Goal: Transaction & Acquisition: Obtain resource

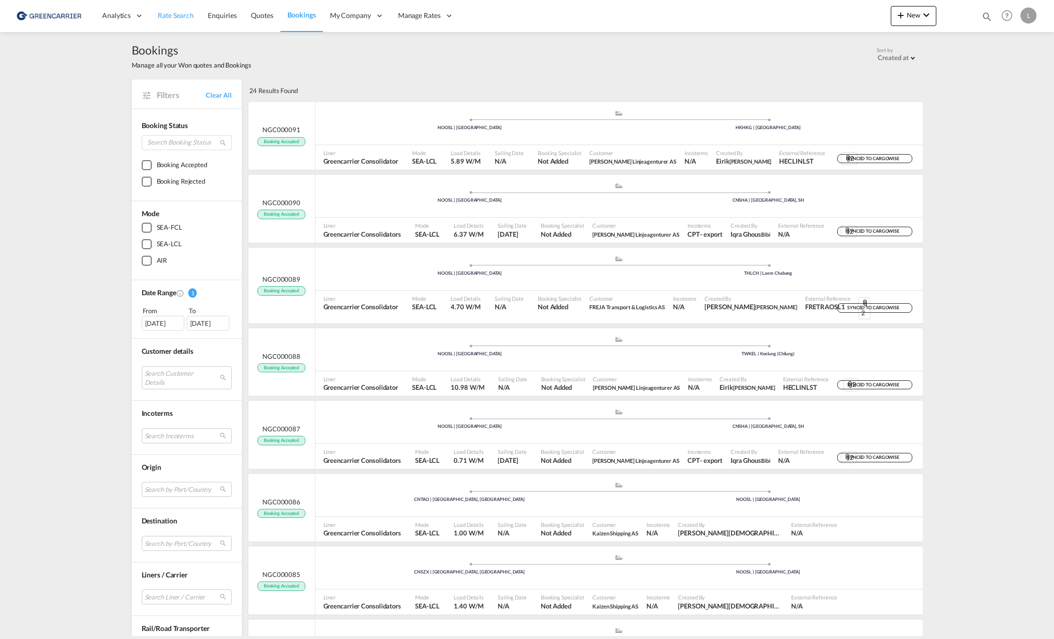
click at [154, 18] on link "Rate Search" at bounding box center [176, 15] width 50 height 33
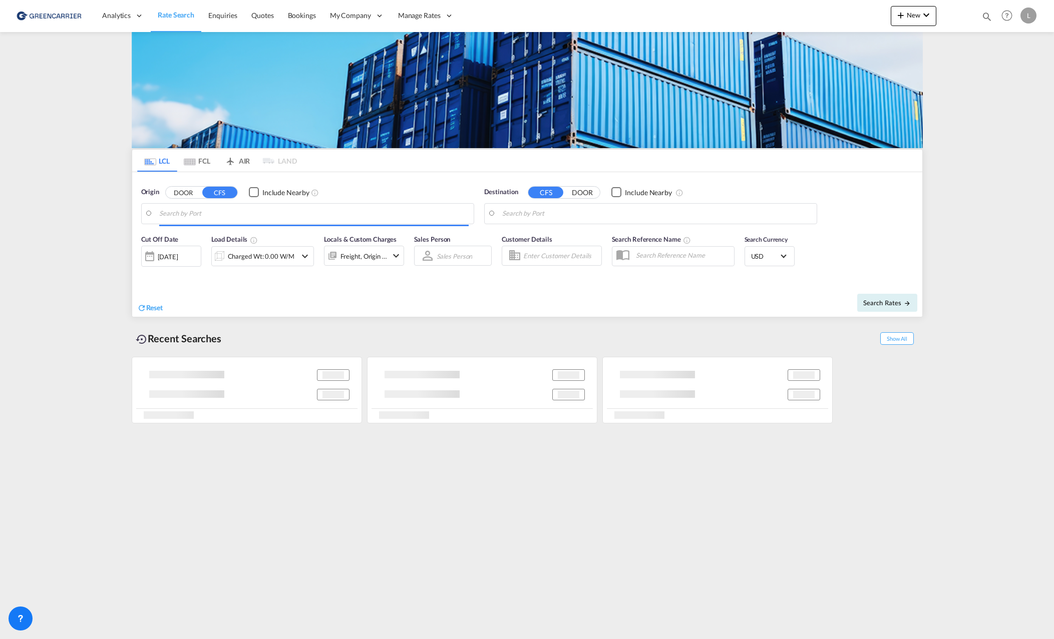
type input "[GEOGRAPHIC_DATA], NOOSL"
type input "[GEOGRAPHIC_DATA], [GEOGRAPHIC_DATA], [GEOGRAPHIC_DATA]"
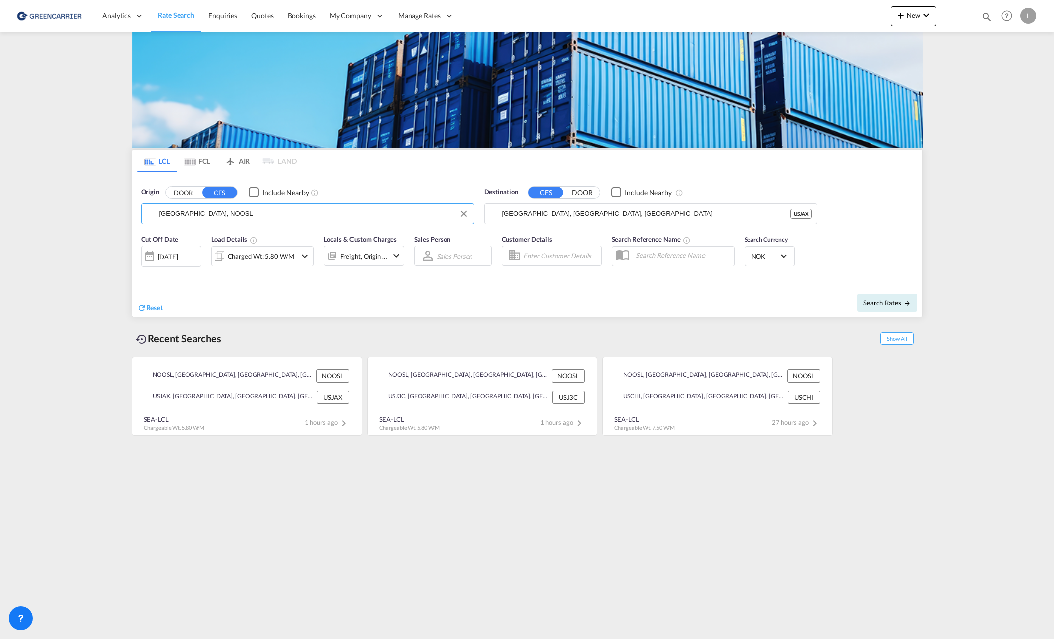
click at [228, 214] on input "[GEOGRAPHIC_DATA], NOOSL" at bounding box center [313, 213] width 309 height 15
drag, startPoint x: 613, startPoint y: 209, endPoint x: 478, endPoint y: 204, distance: 135.2
click at [478, 204] on div "Origin DOOR CFS Include Nearby [GEOGRAPHIC_DATA], NOOSL NOOSL Destination CFS D…" at bounding box center [527, 200] width 790 height 57
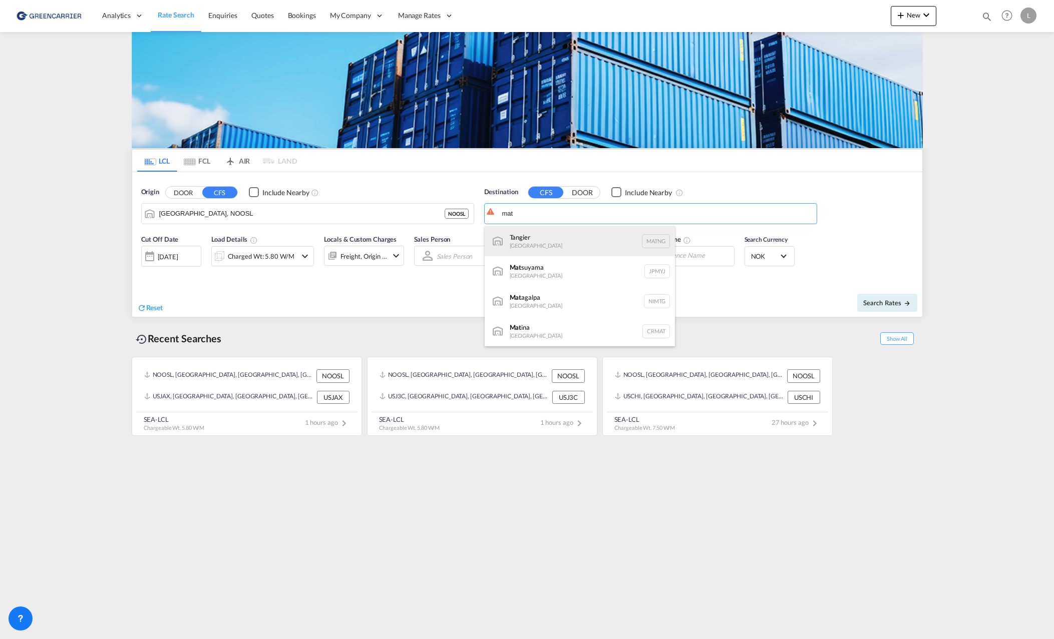
click at [564, 244] on div "Tangier [GEOGRAPHIC_DATA] [GEOGRAPHIC_DATA]" at bounding box center [579, 241] width 190 height 30
type input "Tangier, MATNG"
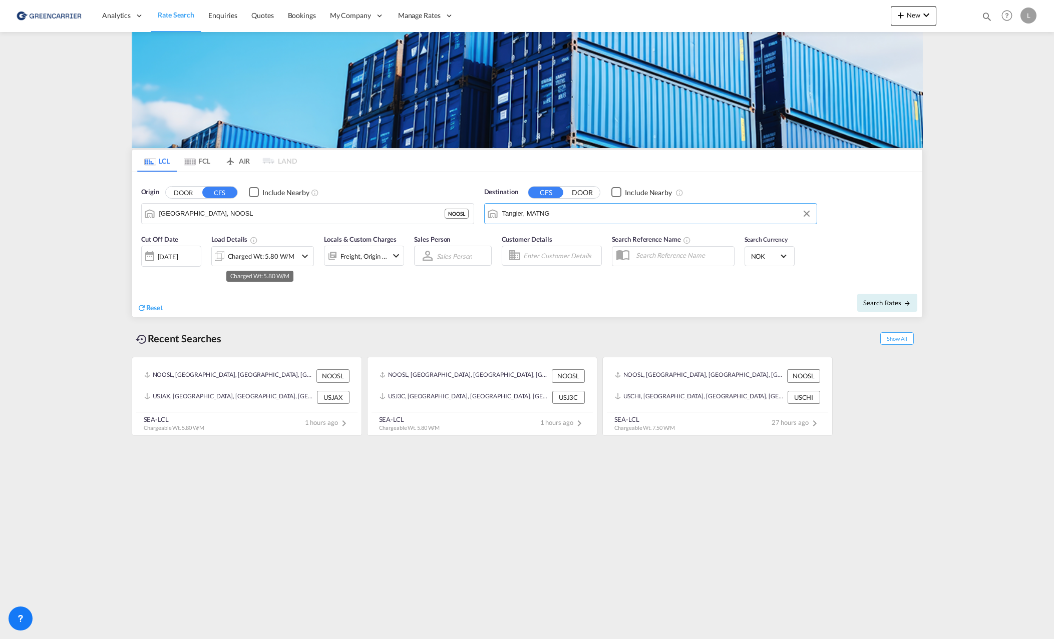
click at [254, 254] on div "Charged Wt: 5.80 W/M" at bounding box center [261, 256] width 67 height 14
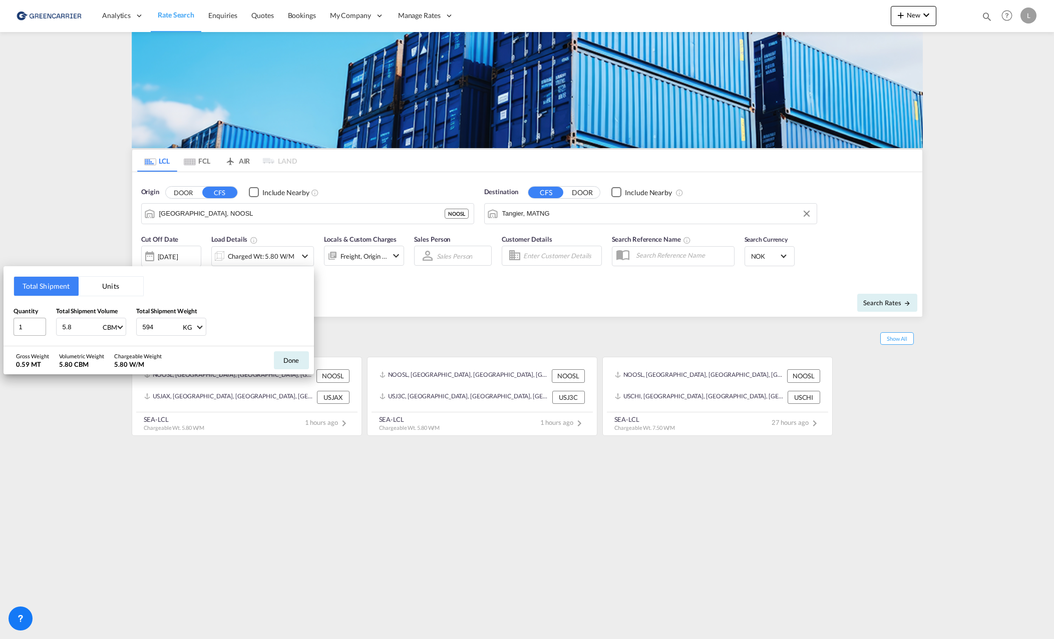
drag, startPoint x: 80, startPoint y: 325, endPoint x: 23, endPoint y: 328, distance: 57.1
click at [22, 328] on div "Quantity 1 Total Shipment Volume 5.8 CBM CBM CFT Total Shipment Weight 594 KG K…" at bounding box center [159, 321] width 290 height 30
type input "5.75"
click at [300, 357] on button "Done" at bounding box center [291, 360] width 35 height 18
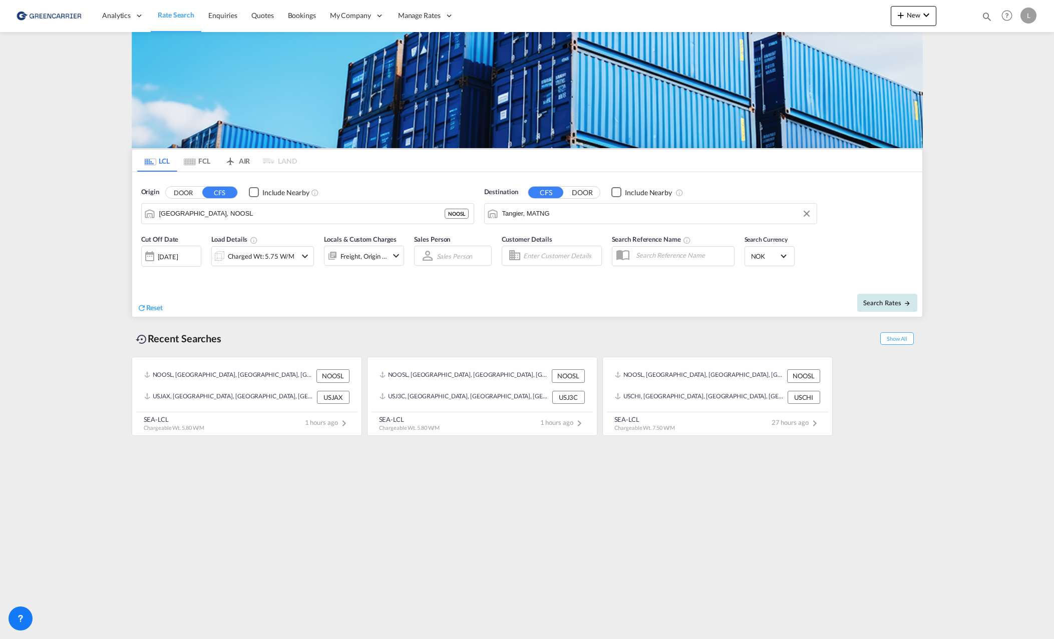
click at [880, 311] on button "Search Rates" at bounding box center [887, 303] width 60 height 18
type input "NOOSL to MATNG / [DATE]"
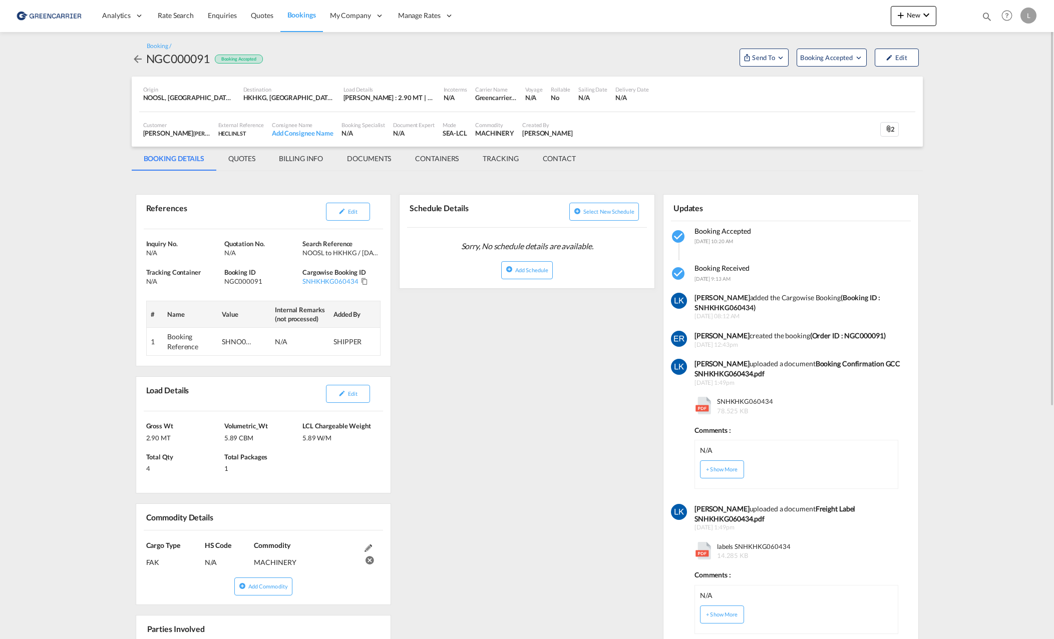
click at [183, 60] on div "NGC000091" at bounding box center [178, 59] width 64 height 16
copy div "NGC000091"
click at [99, 226] on md-content "Analytics Reports Dashboard Rate Search Enquiries Quotes Bookings" at bounding box center [527, 319] width 1054 height 639
click at [233, 341] on div "SHNO00078051" at bounding box center [237, 342] width 30 height 10
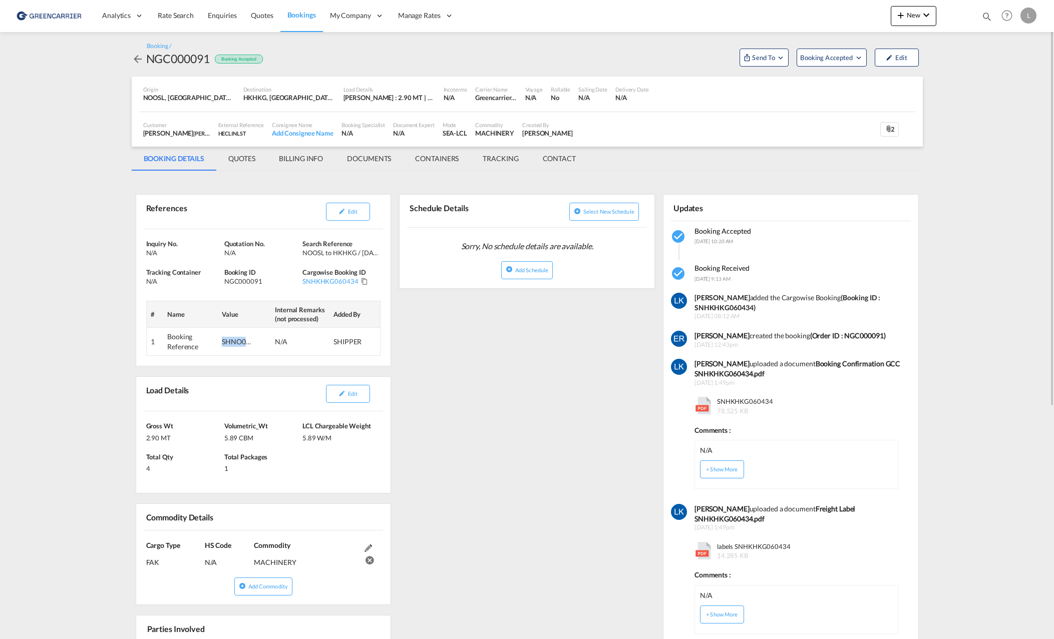
click at [233, 341] on div "SHNO00078051" at bounding box center [237, 342] width 30 height 10
copy div "SHNO00078051"
